Goal: Entertainment & Leisure: Consume media (video, audio)

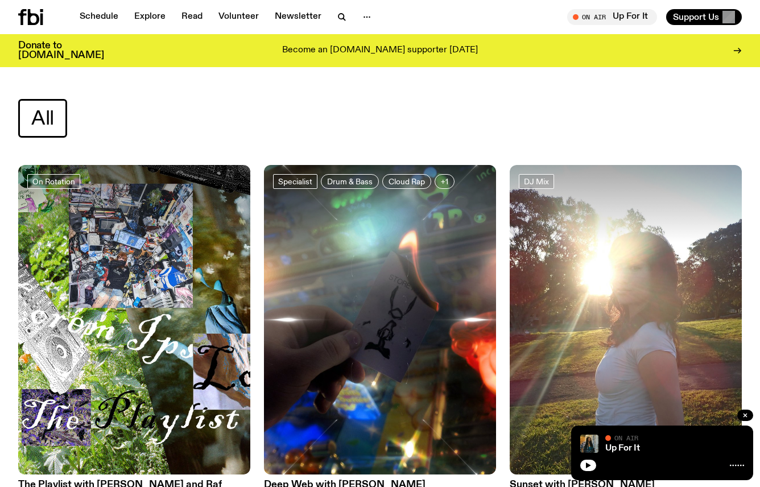
scroll to position [2666, 0]
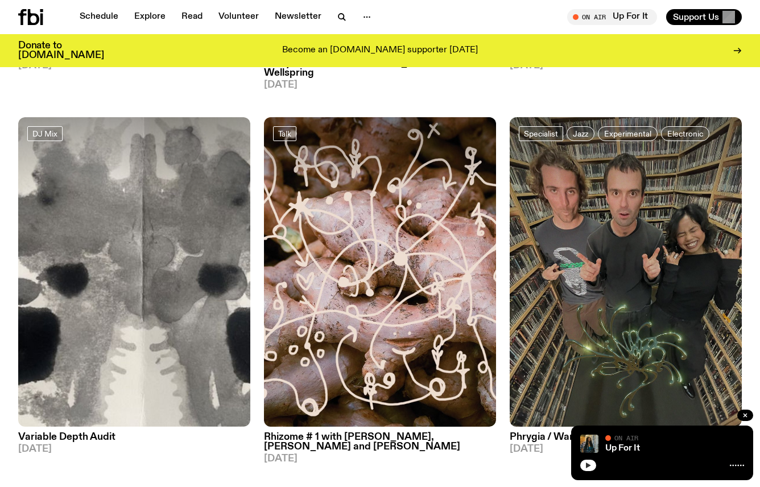
click at [587, 471] on button "button" at bounding box center [588, 465] width 16 height 11
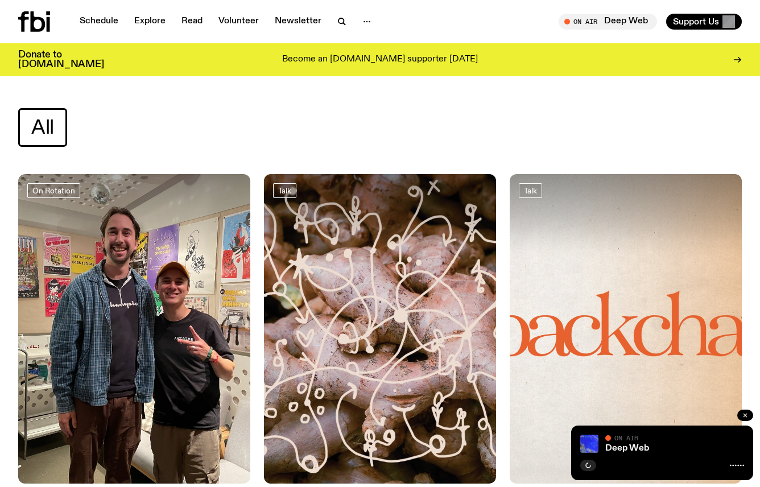
click at [745, 418] on icon "button" at bounding box center [745, 415] width 7 height 7
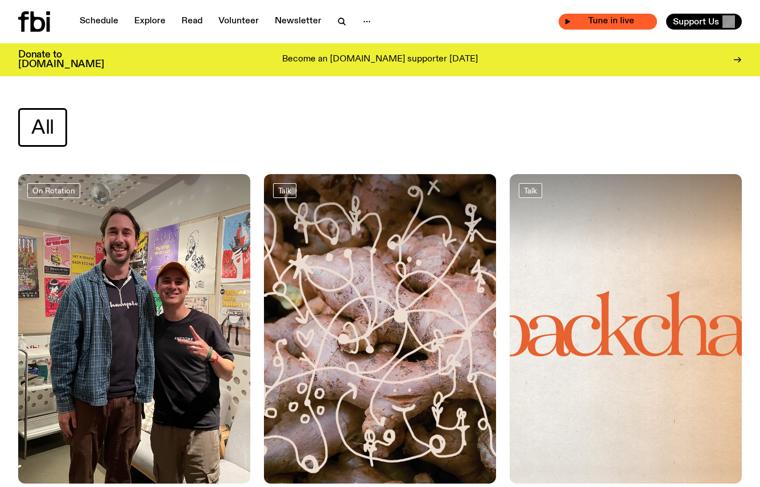
click at [572, 20] on div "Tune in live" at bounding box center [608, 22] width 98 height 16
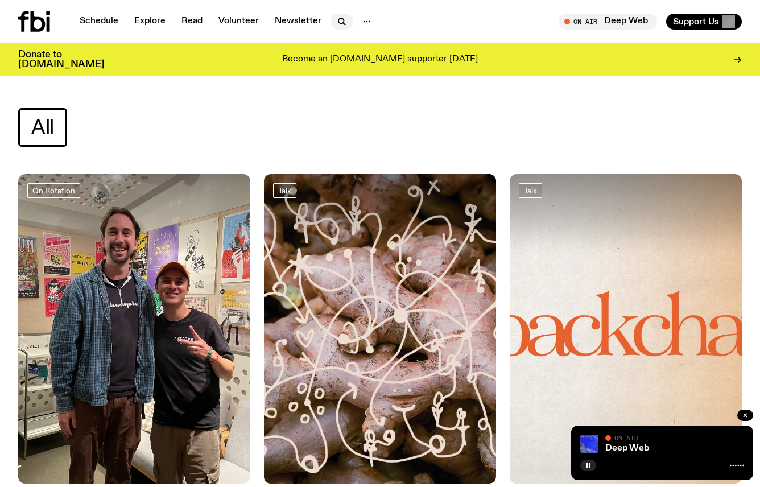
click at [342, 26] on icon "button" at bounding box center [342, 22] width 14 height 14
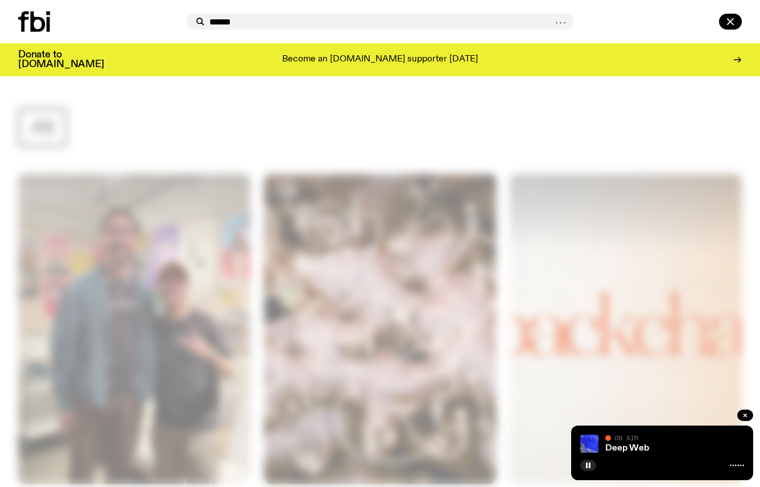
type input "******"
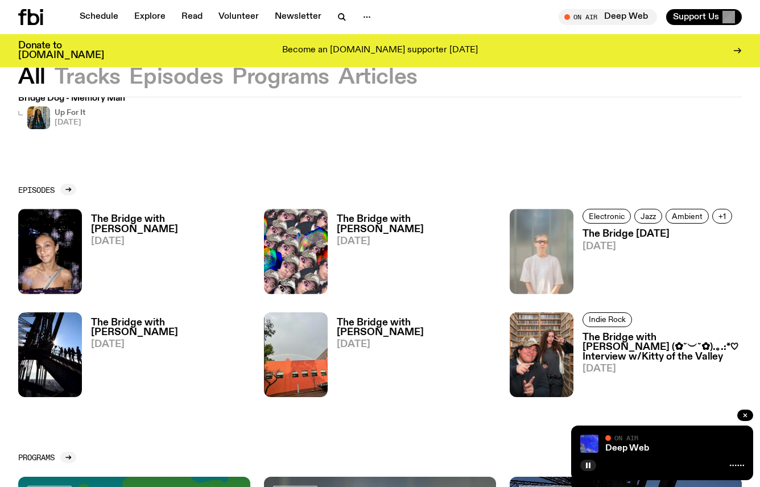
scroll to position [352, 0]
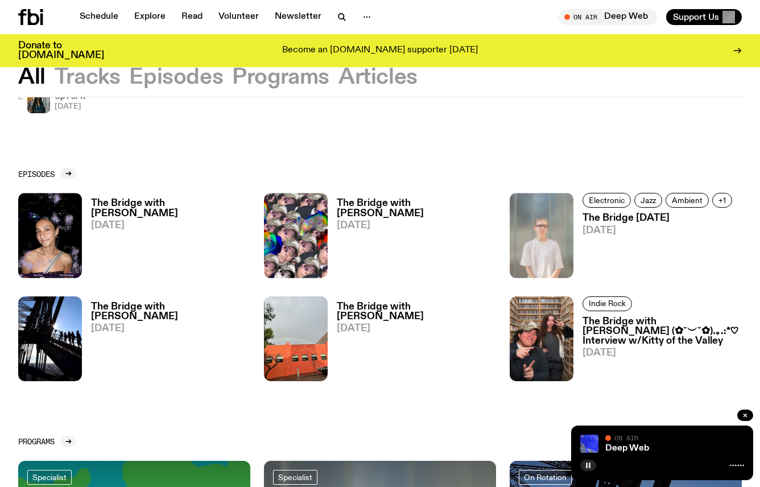
click at [586, 462] on button "button" at bounding box center [588, 465] width 16 height 11
click at [303, 330] on img at bounding box center [296, 338] width 64 height 85
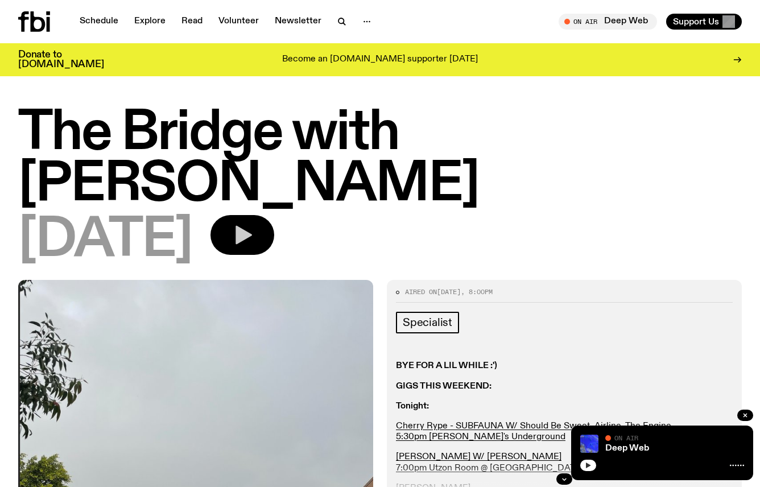
click at [252, 226] on icon "button" at bounding box center [244, 235] width 17 height 19
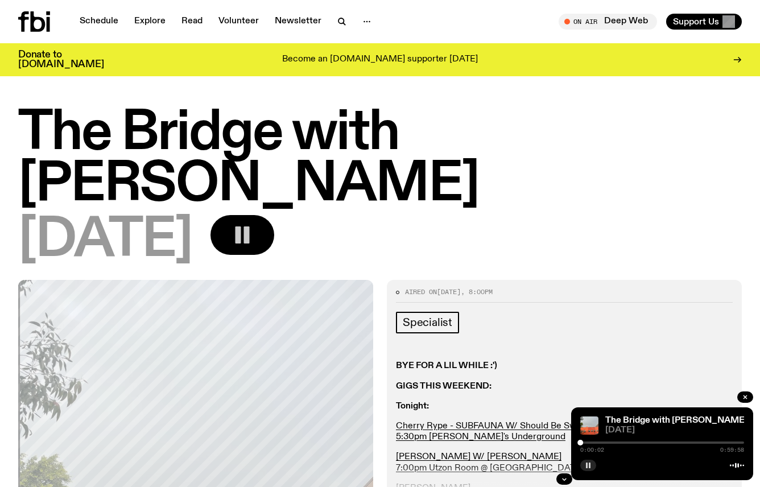
click at [586, 444] on div "0:00:02 0:59:58" at bounding box center [662, 446] width 164 height 14
click at [587, 444] on div "0:00:03 0:59:58" at bounding box center [662, 446] width 164 height 14
click at [583, 442] on div at bounding box center [583, 443] width 6 height 6
drag, startPoint x: 583, startPoint y: 442, endPoint x: 591, endPoint y: 442, distance: 8.0
click at [591, 442] on div at bounding box center [591, 443] width 6 height 6
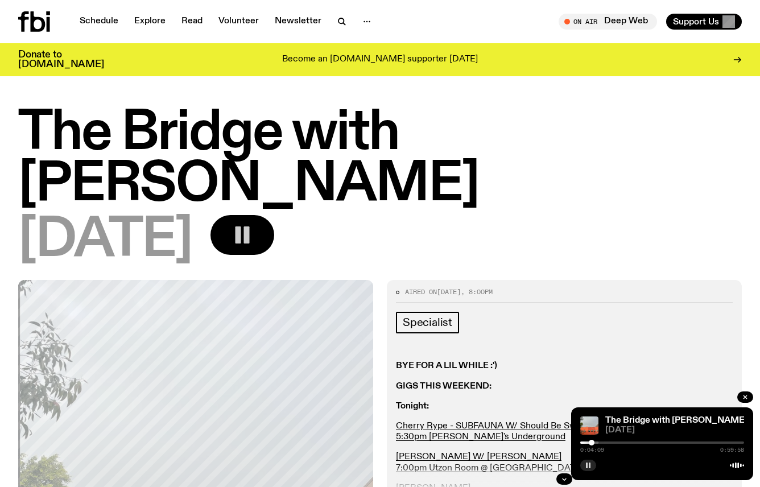
drag, startPoint x: 591, startPoint y: 442, endPoint x: 605, endPoint y: 442, distance: 13.7
click at [595, 442] on div at bounding box center [592, 443] width 6 height 6
click at [250, 226] on rect "button" at bounding box center [247, 234] width 6 height 17
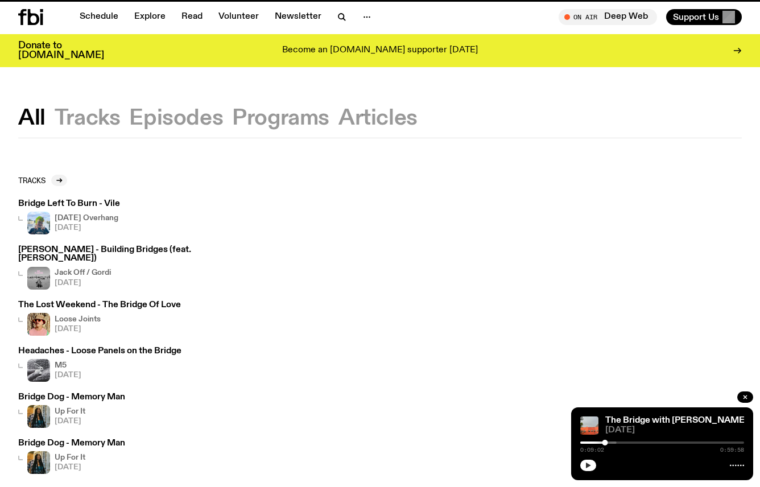
scroll to position [352, 0]
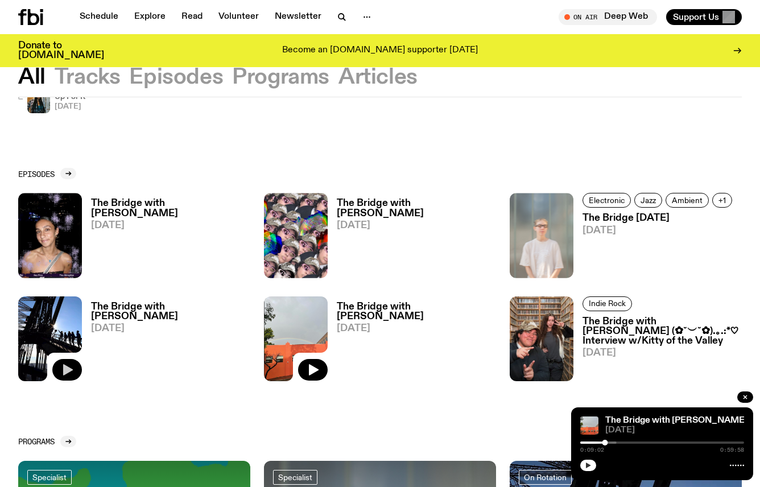
click at [67, 359] on button "button" at bounding box center [67, 370] width 30 height 22
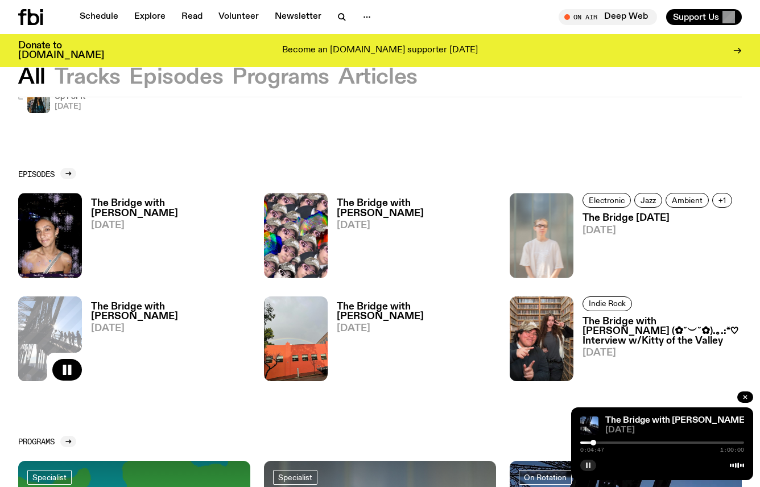
drag, startPoint x: 582, startPoint y: 443, endPoint x: 594, endPoint y: 443, distance: 11.4
click at [594, 443] on div at bounding box center [594, 443] width 6 height 6
drag, startPoint x: 594, startPoint y: 443, endPoint x: 613, endPoint y: 443, distance: 19.3
click at [596, 443] on div at bounding box center [594, 443] width 6 height 6
click at [592, 464] on button "button" at bounding box center [588, 465] width 16 height 11
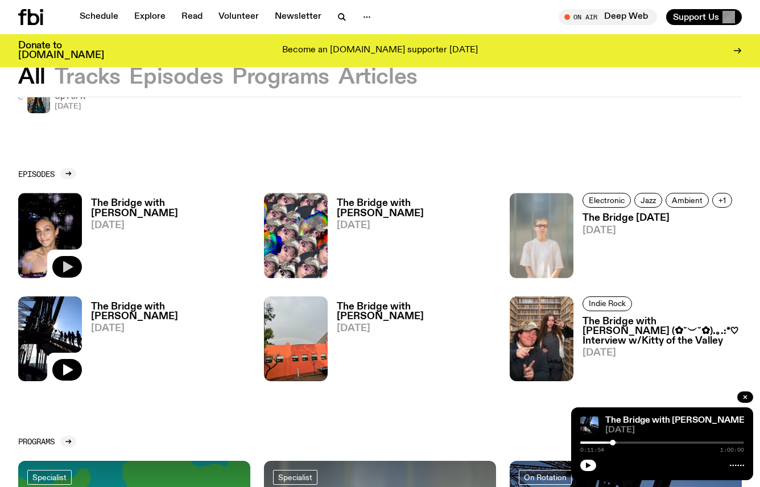
click at [69, 260] on icon "button" at bounding box center [67, 267] width 14 height 14
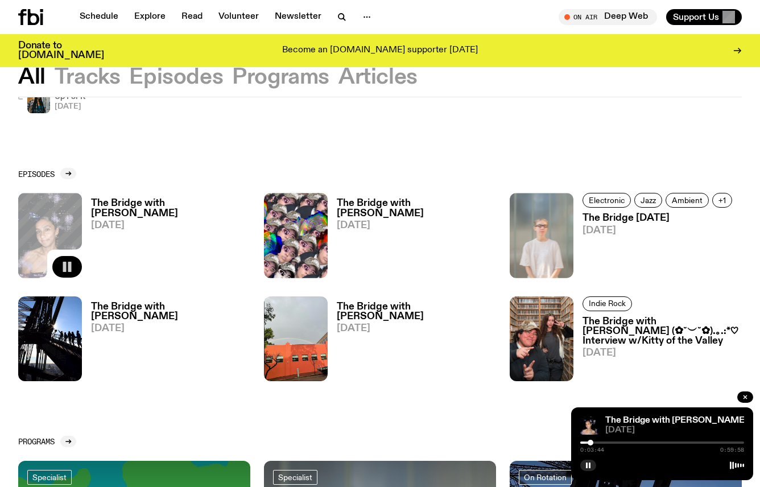
drag, startPoint x: 581, startPoint y: 442, endPoint x: 593, endPoint y: 442, distance: 11.9
click at [593, 442] on div at bounding box center [591, 443] width 6 height 6
drag, startPoint x: 592, startPoint y: 443, endPoint x: 602, endPoint y: 444, distance: 9.7
click at [602, 444] on div at bounding box center [602, 443] width 6 height 6
click at [616, 442] on div at bounding box center [559, 443] width 164 height 2
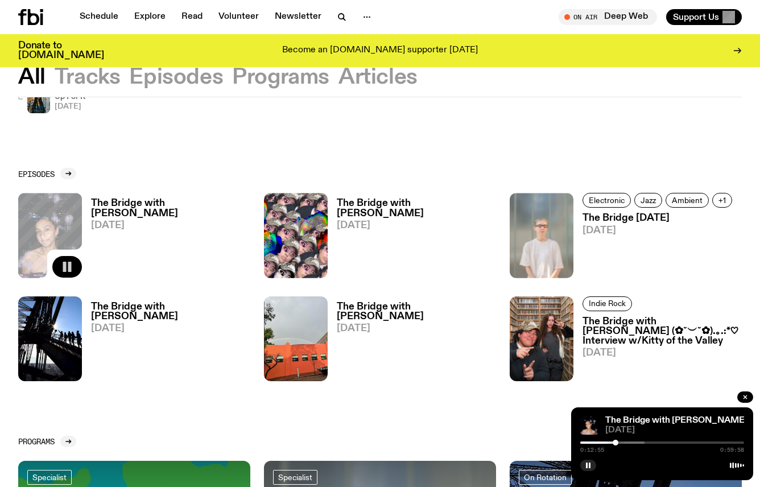
click at [634, 443] on div at bounding box center [563, 443] width 164 height 2
click at [300, 230] on img at bounding box center [296, 235] width 64 height 85
click at [315, 256] on button "button" at bounding box center [313, 267] width 30 height 22
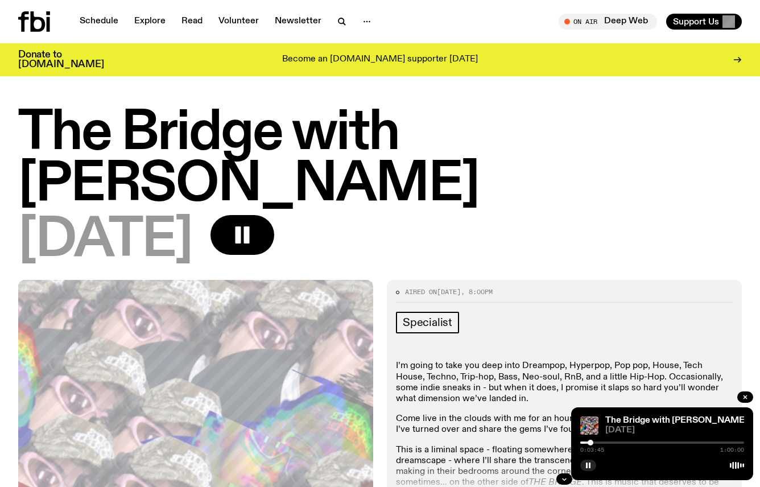
drag, startPoint x: 582, startPoint y: 443, endPoint x: 591, endPoint y: 442, distance: 9.2
click at [591, 442] on div at bounding box center [591, 443] width 6 height 6
drag, startPoint x: 591, startPoint y: 442, endPoint x: 604, endPoint y: 442, distance: 13.7
click at [604, 442] on div at bounding box center [604, 443] width 6 height 6
drag, startPoint x: 604, startPoint y: 442, endPoint x: 615, endPoint y: 442, distance: 10.2
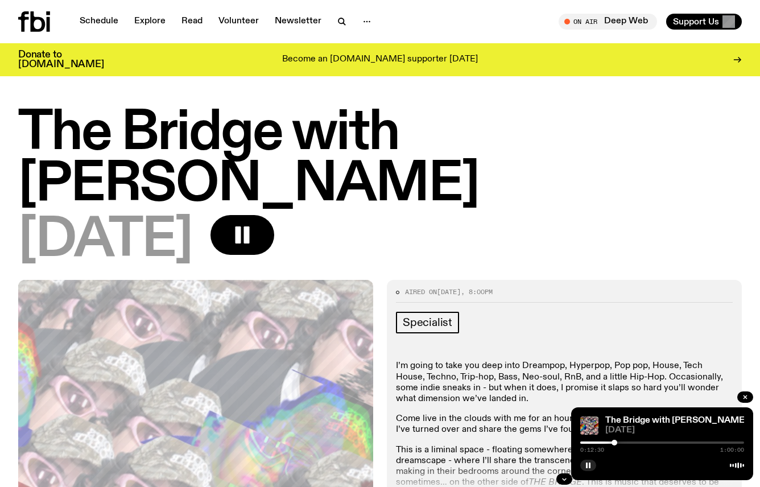
click at [615, 442] on div at bounding box center [615, 443] width 6 height 6
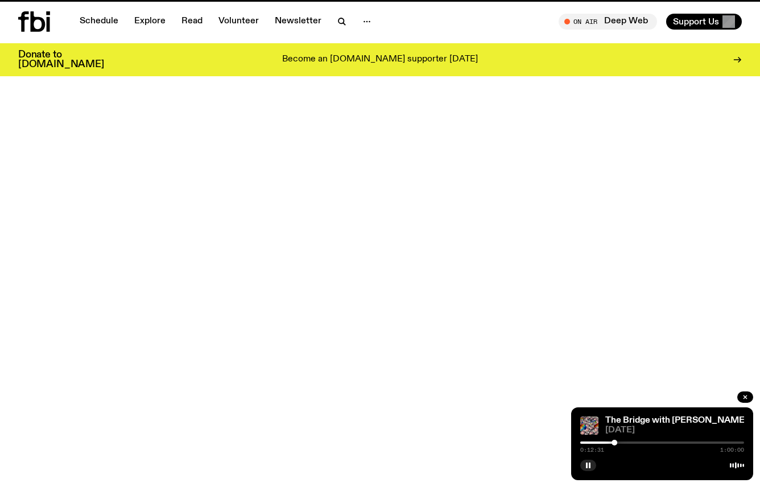
scroll to position [352, 0]
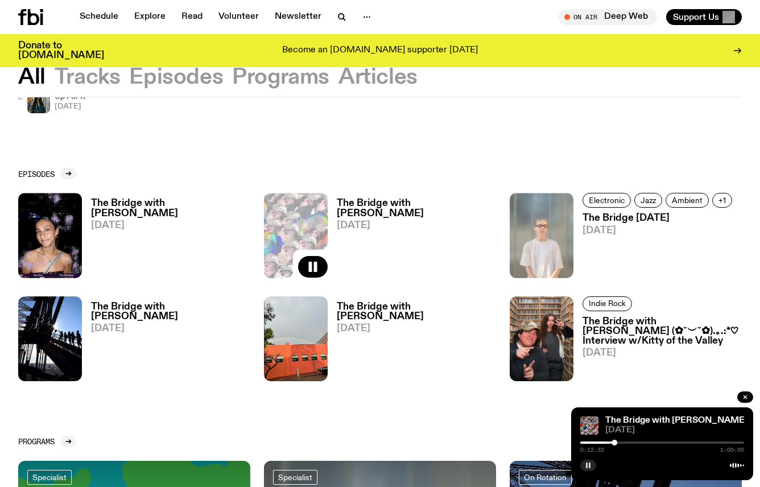
click at [594, 467] on button "button" at bounding box center [588, 465] width 16 height 11
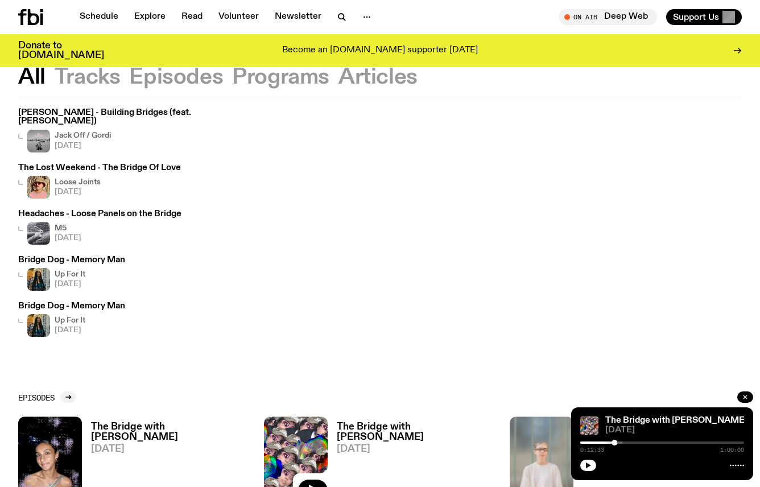
scroll to position [0, 0]
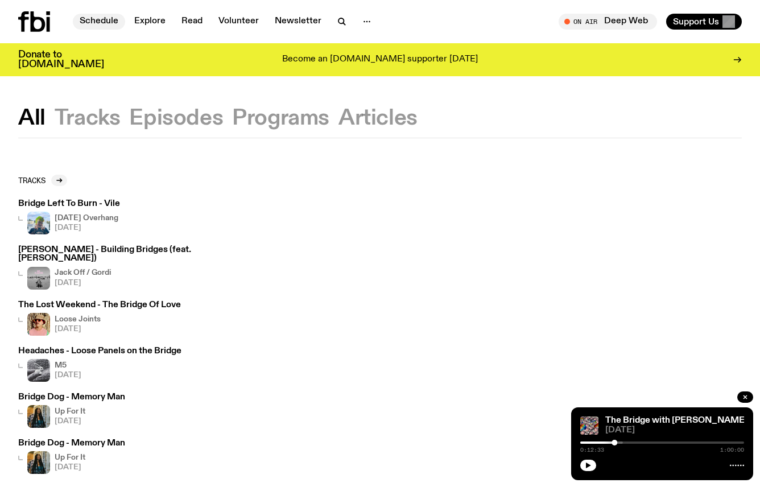
click at [96, 20] on link "Schedule" at bounding box center [99, 22] width 52 height 16
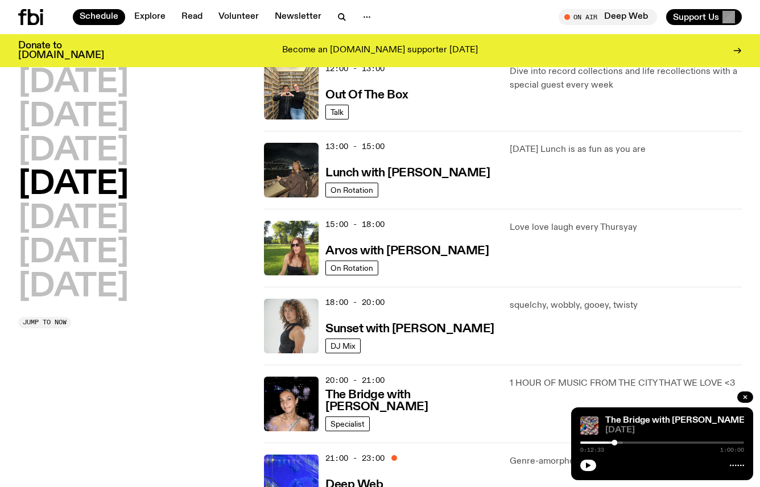
scroll to position [303, 0]
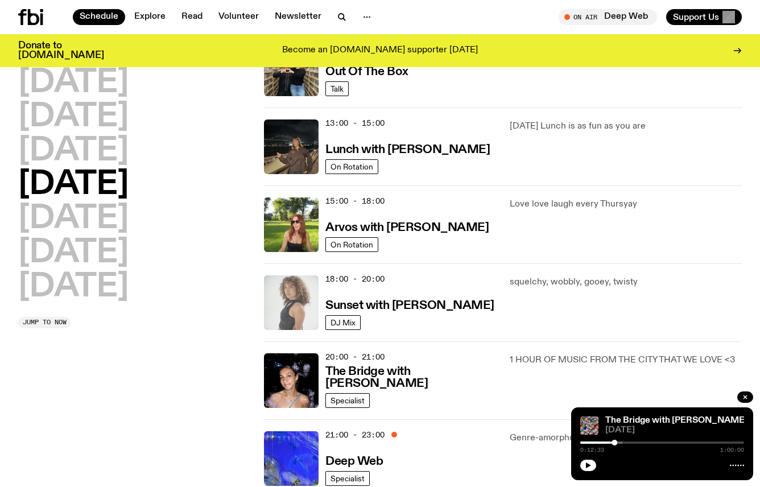
click at [305, 314] on img at bounding box center [291, 302] width 55 height 55
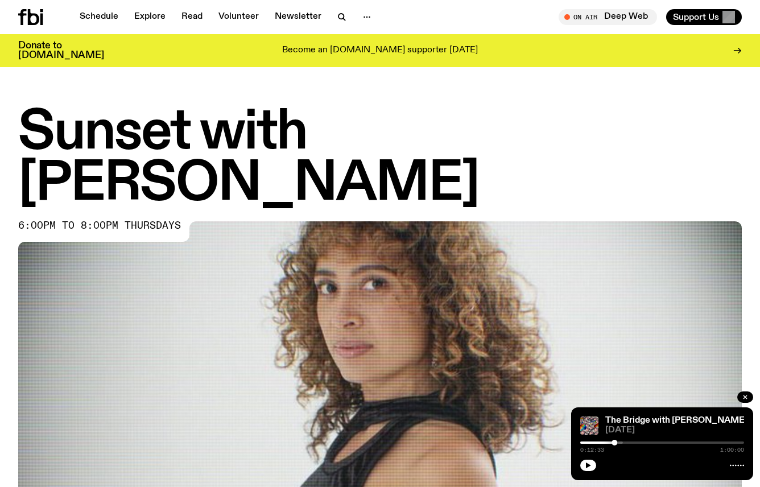
scroll to position [497, 0]
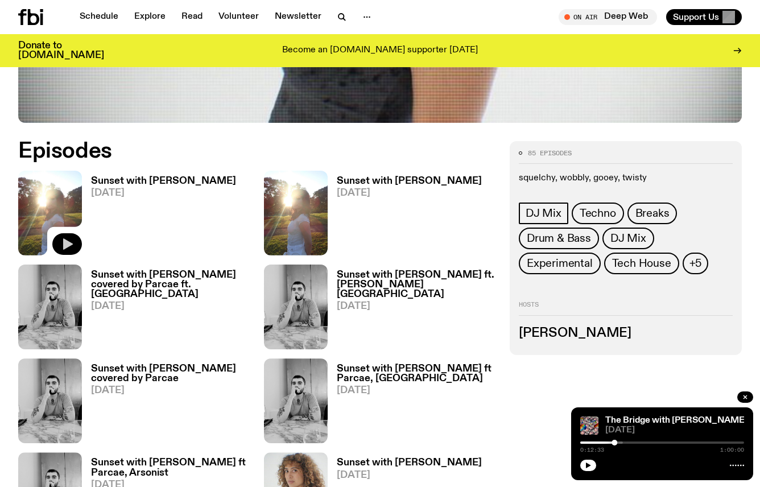
click at [72, 237] on icon "button" at bounding box center [67, 244] width 14 height 14
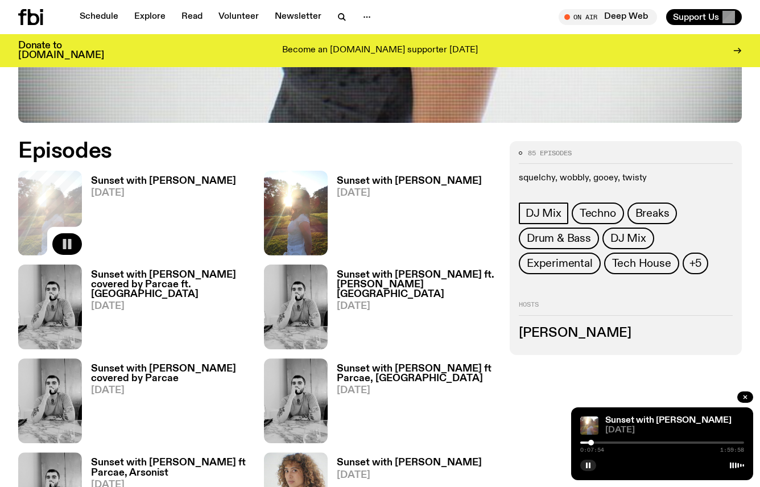
drag, startPoint x: 582, startPoint y: 443, endPoint x: 591, endPoint y: 443, distance: 9.1
click at [591, 443] on div at bounding box center [591, 443] width 6 height 6
drag, startPoint x: 592, startPoint y: 442, endPoint x: 601, endPoint y: 442, distance: 9.1
click at [601, 442] on div at bounding box center [602, 443] width 6 height 6
click at [591, 467] on icon "button" at bounding box center [588, 465] width 7 height 7
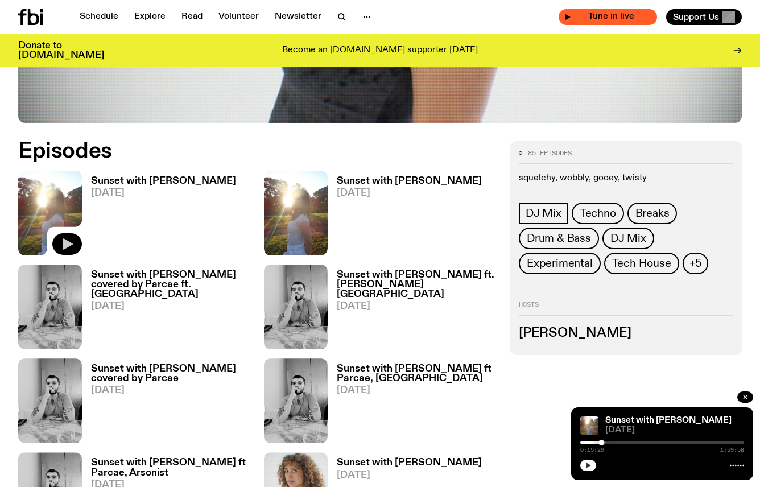
click at [577, 15] on span "Tune in live" at bounding box center [611, 17] width 80 height 9
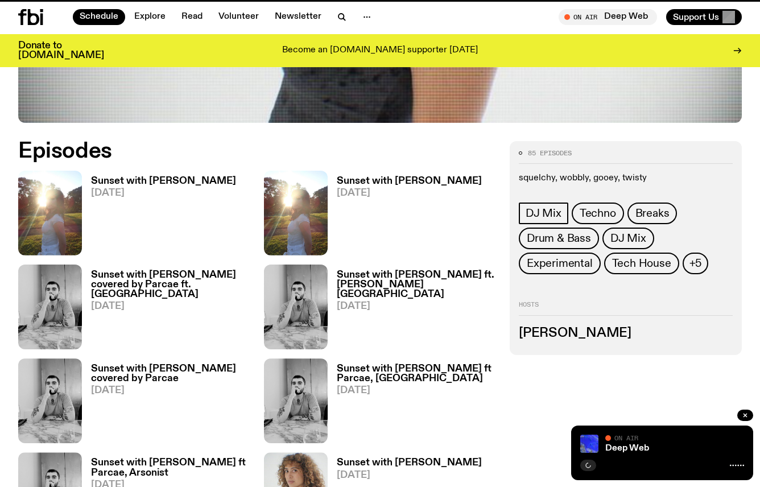
scroll to position [303, 0]
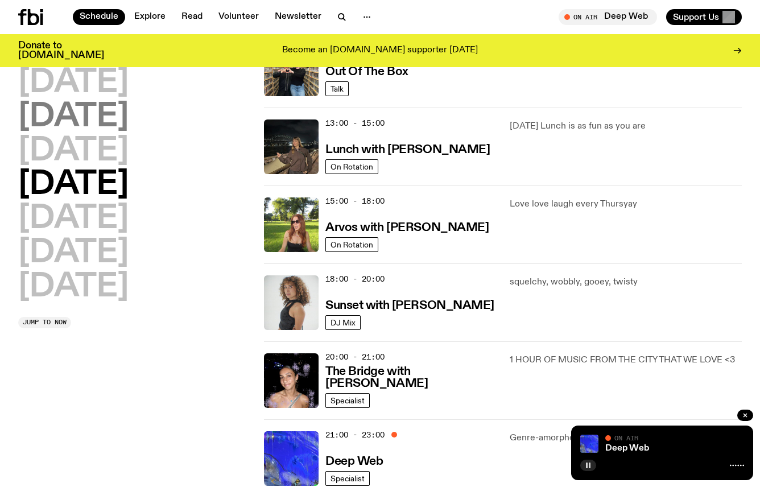
click at [79, 121] on h2 "[DATE]" at bounding box center [73, 117] width 110 height 32
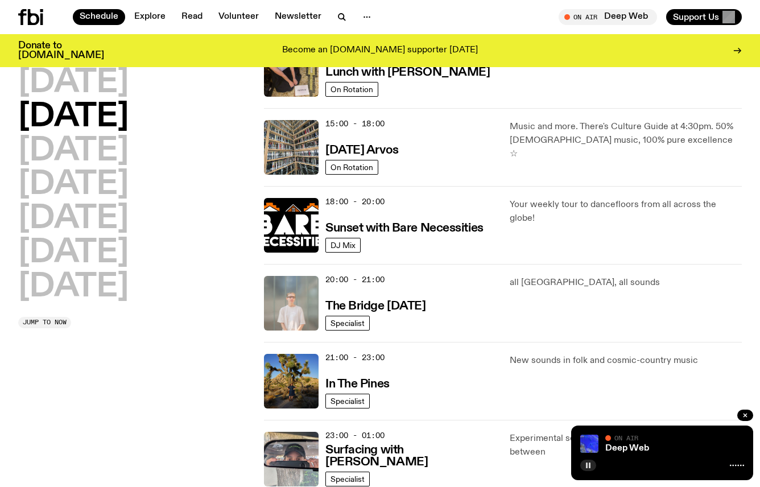
scroll to position [435, 0]
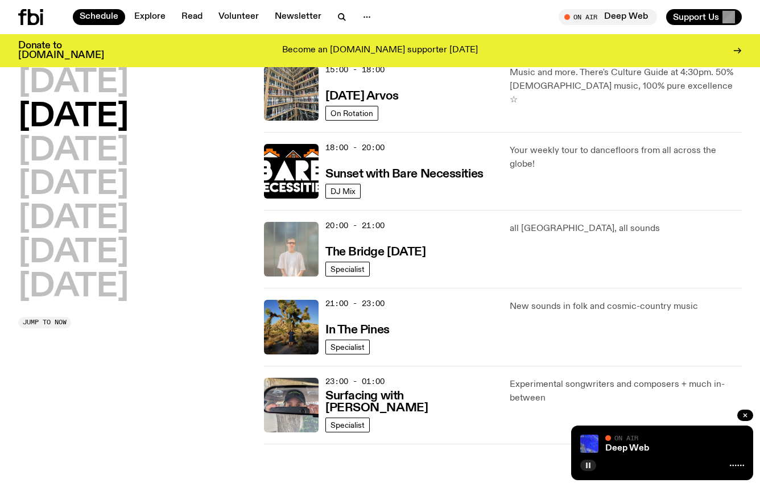
click at [586, 467] on icon "button" at bounding box center [588, 465] width 7 height 7
